Goal: Task Accomplishment & Management: Manage account settings

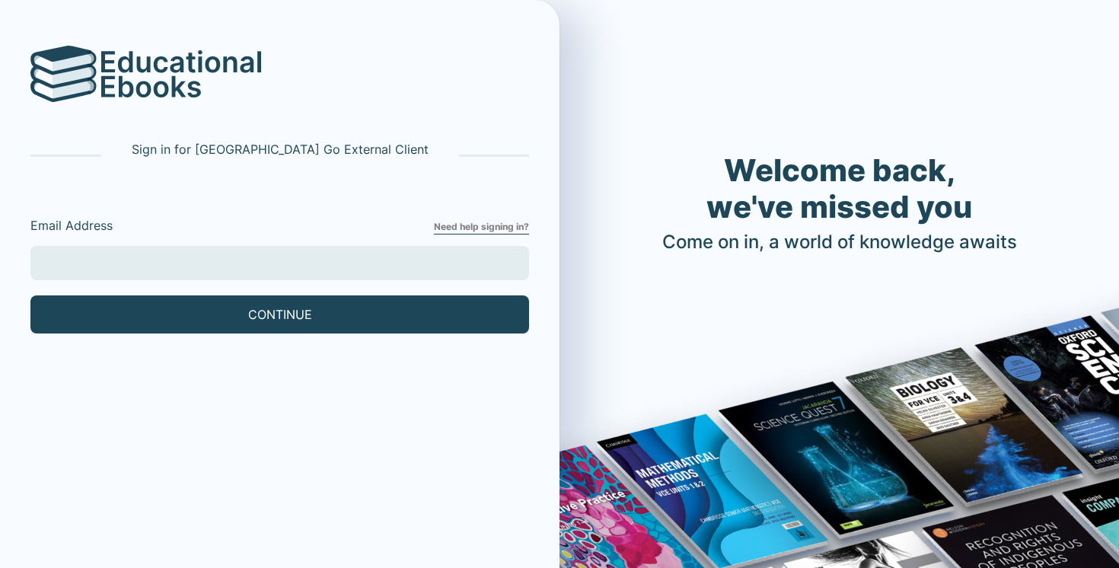
click at [144, 264] on input "Email Address" at bounding box center [279, 263] width 498 height 34
type input "[EMAIL_ADDRESS][DOMAIN_NAME]"
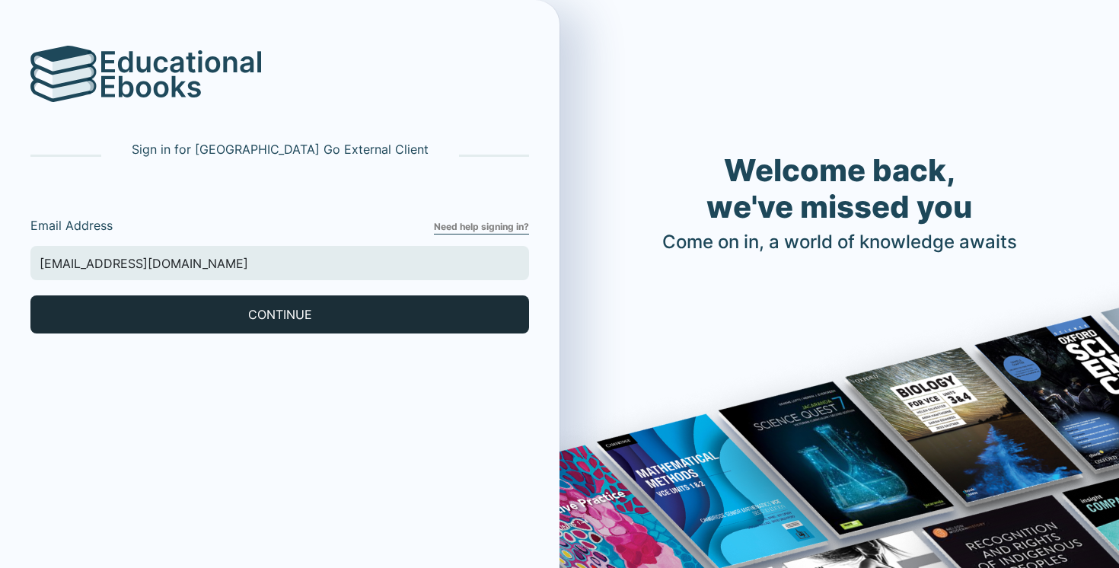
click at [138, 305] on button "CONTINUE" at bounding box center [279, 314] width 498 height 38
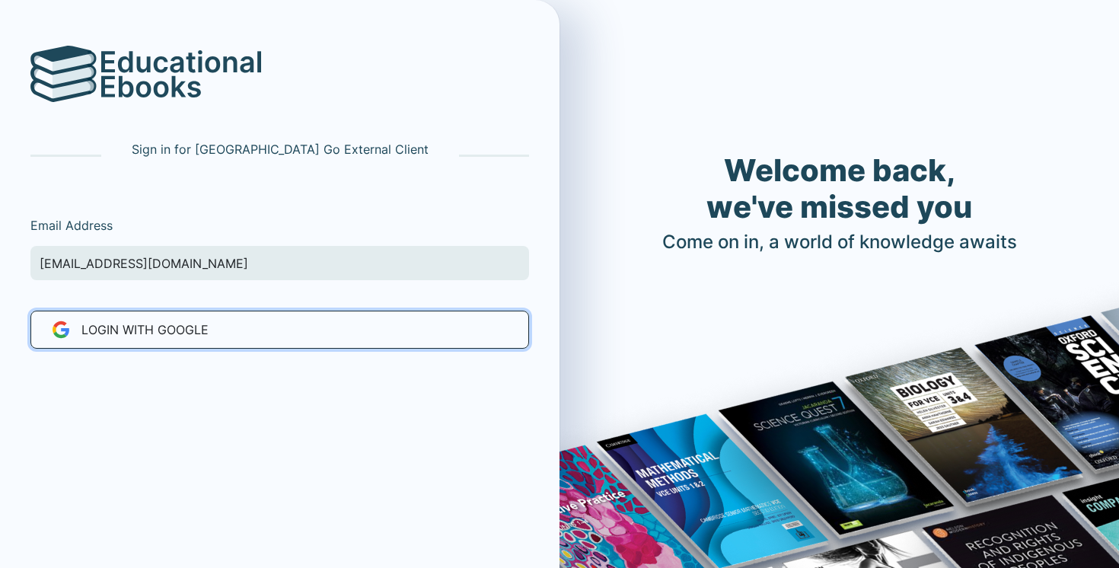
click at [136, 320] on span "LOGIN WITH Google" at bounding box center [144, 329] width 127 height 18
click at [155, 325] on span "LOGIN WITH Google" at bounding box center [144, 329] width 127 height 18
